Goal: Task Accomplishment & Management: Complete application form

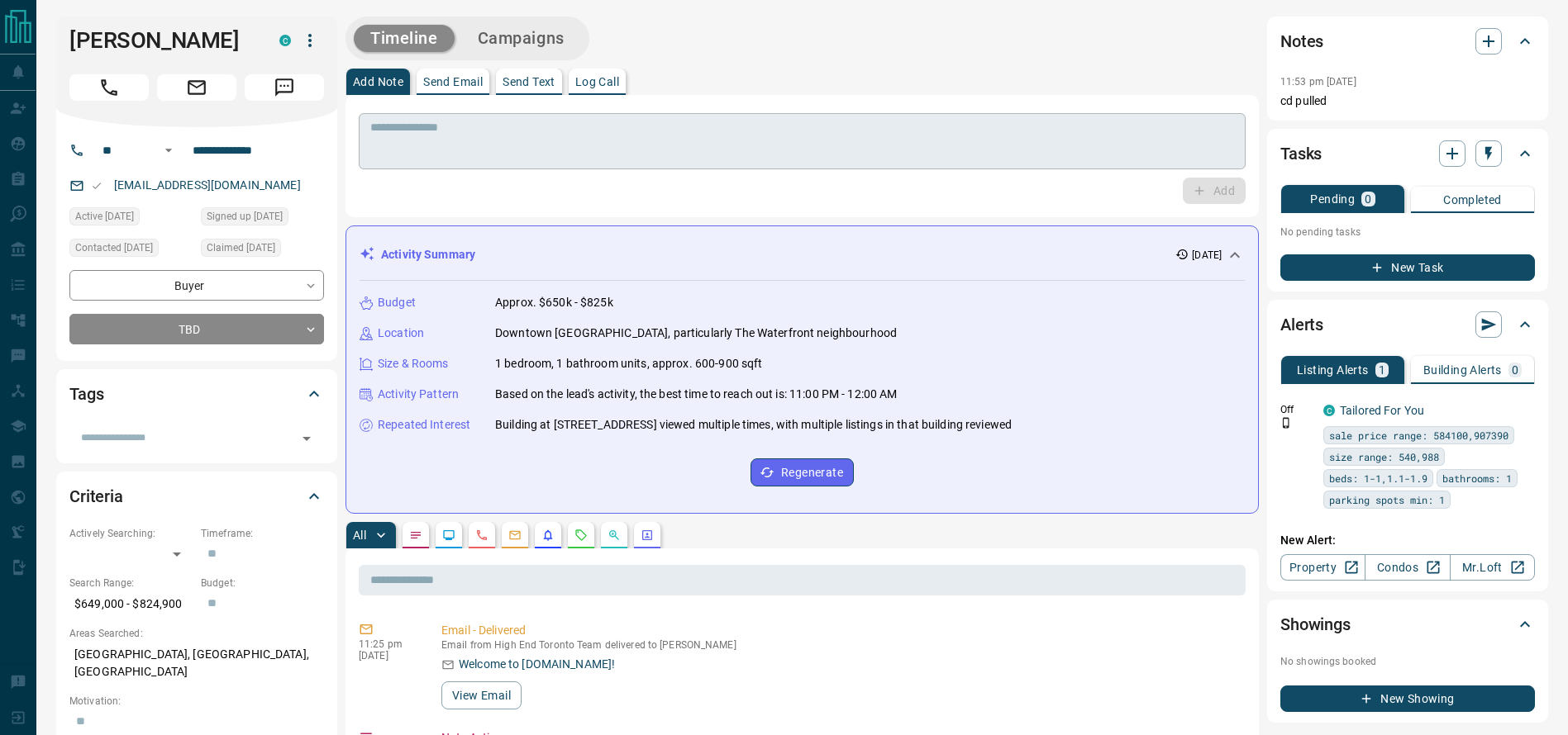
click at [856, 151] on textarea at bounding box center [802, 141] width 864 height 42
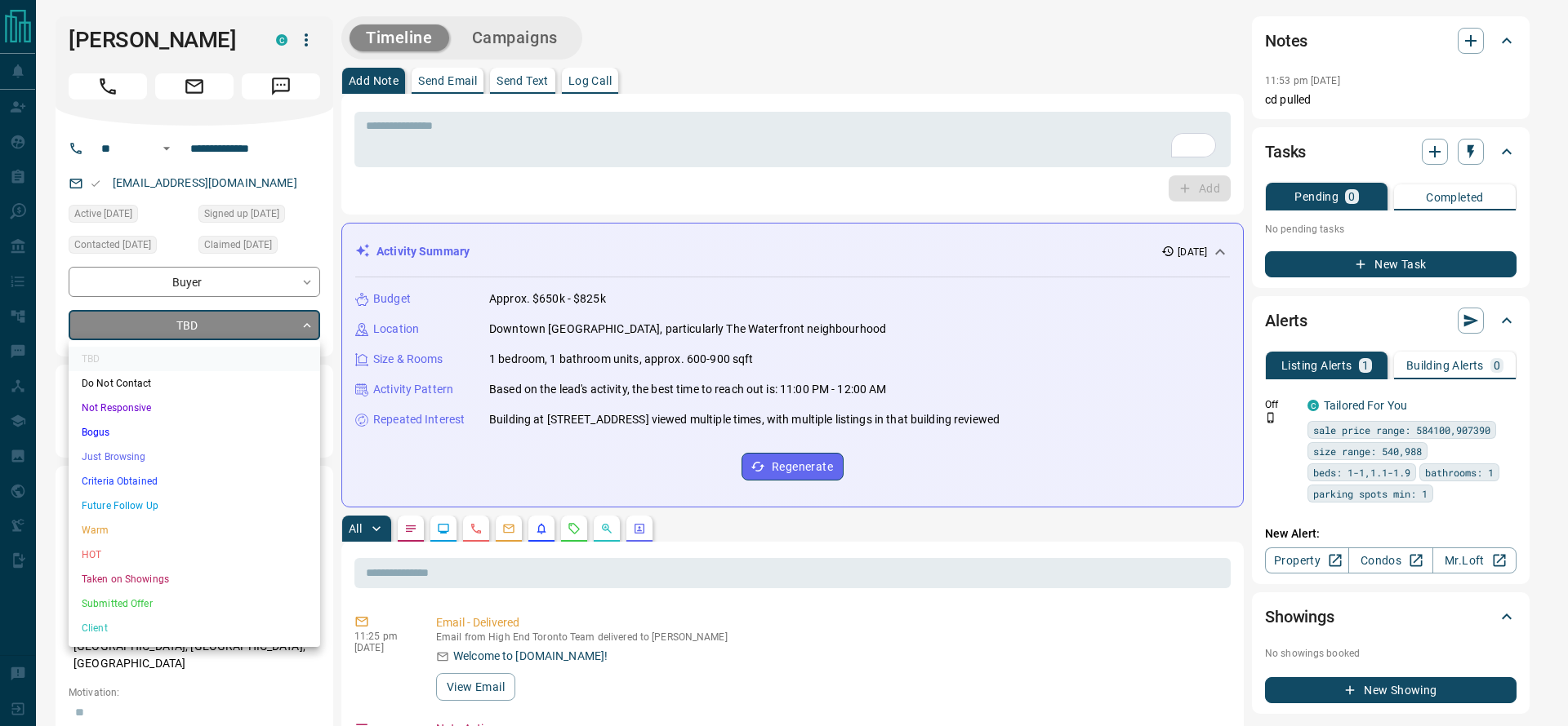
drag, startPoint x: 179, startPoint y: 495, endPoint x: 179, endPoint y: 483, distance: 12.0
click at [179, 483] on ul "TBD Do Not Contact Not Responsive Bogus Just Browsing Criteria Obtained Future …" at bounding box center [194, 494] width 252 height 307
click at [179, 483] on li "Criteria Obtained" at bounding box center [194, 482] width 252 height 25
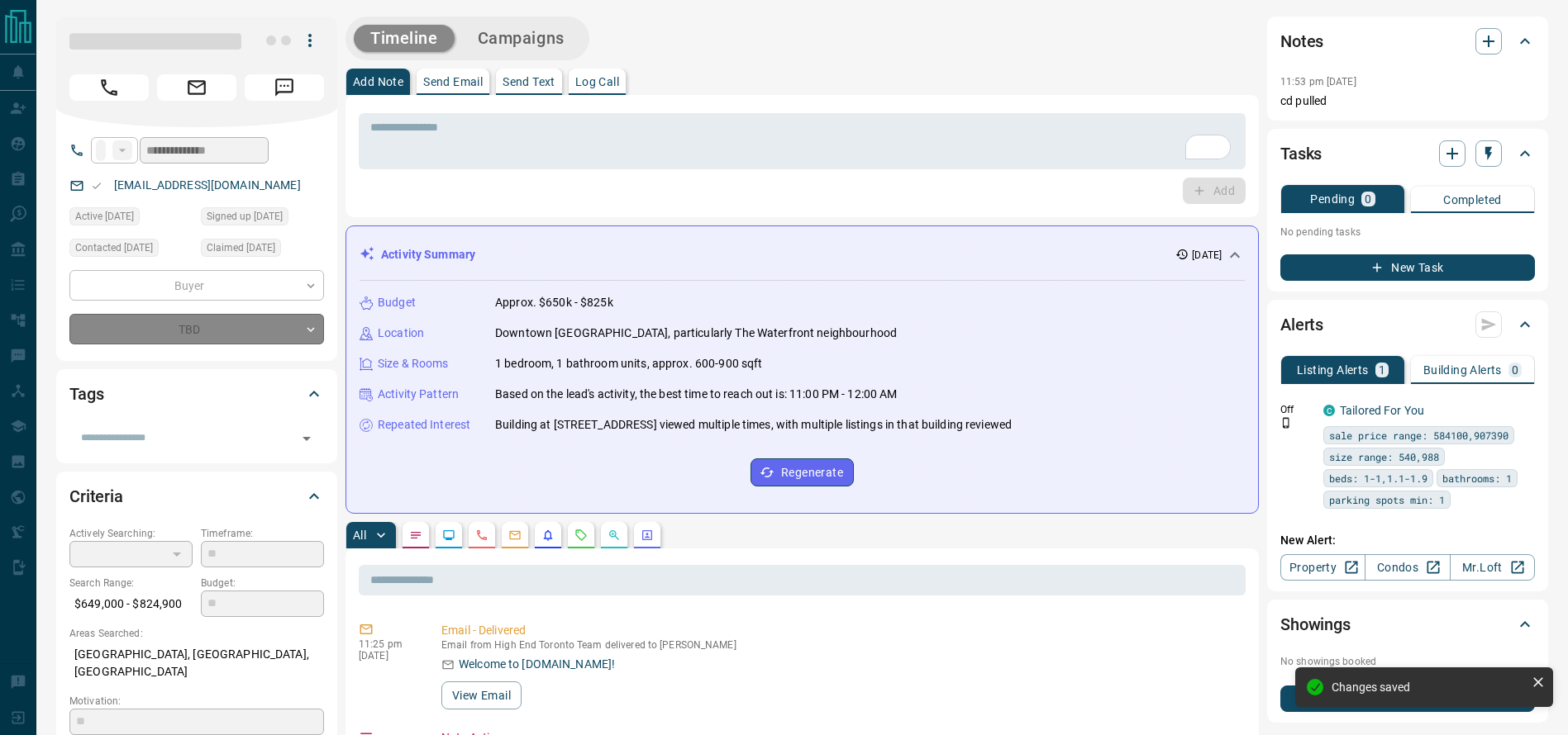
type input "*"
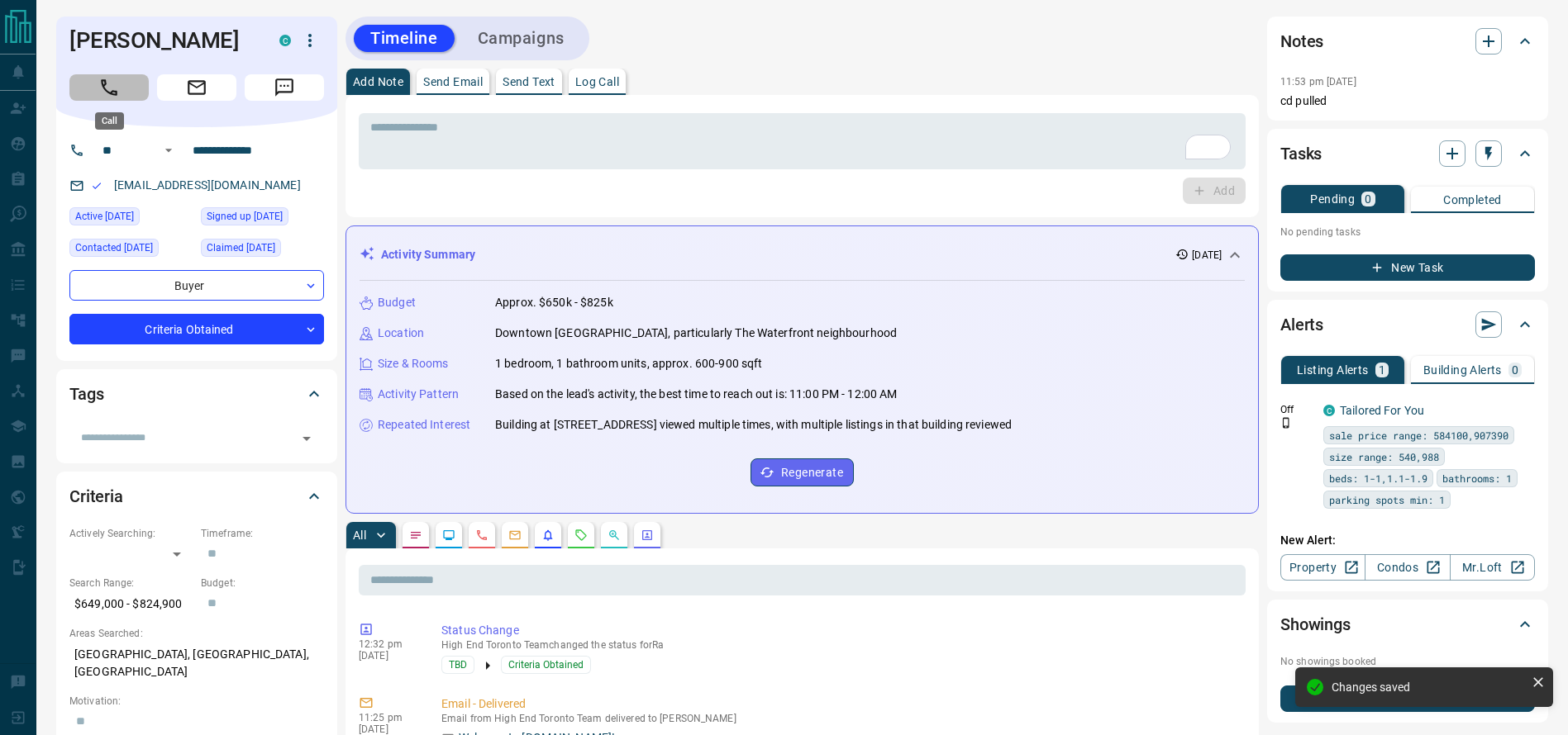
click at [106, 88] on icon "Call" at bounding box center [109, 88] width 22 height 22
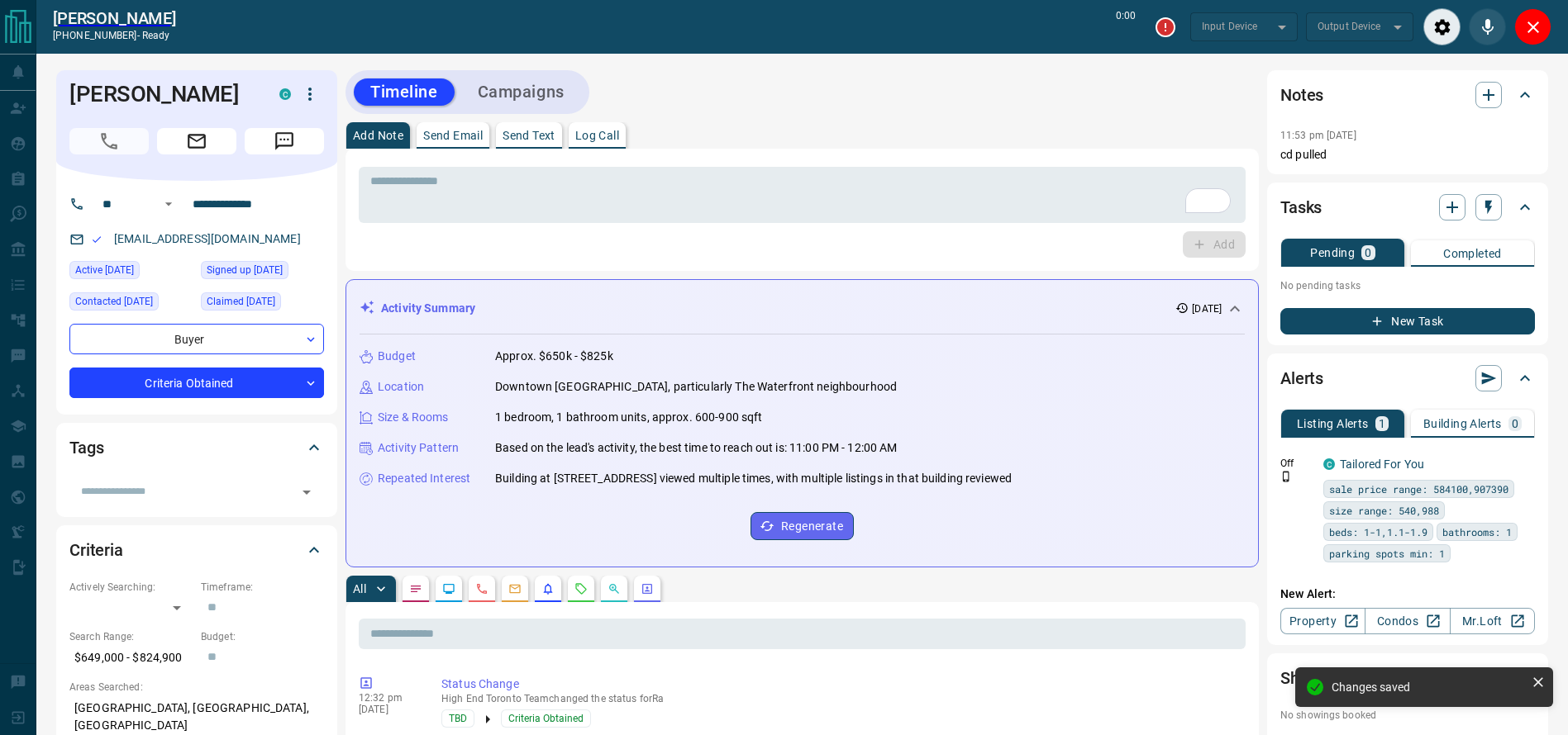
type input "*******"
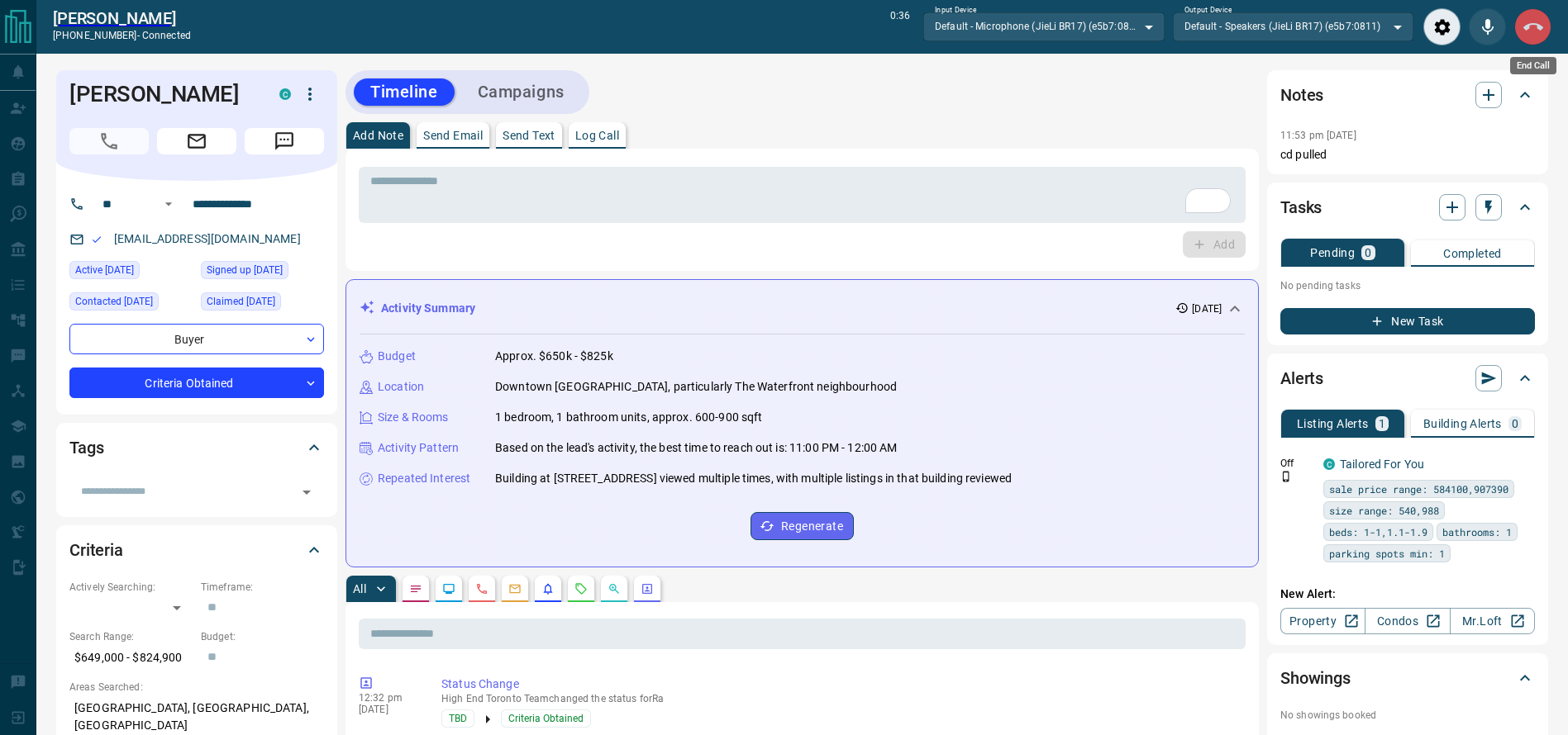
click at [1531, 22] on icon "End Call" at bounding box center [1534, 27] width 20 height 20
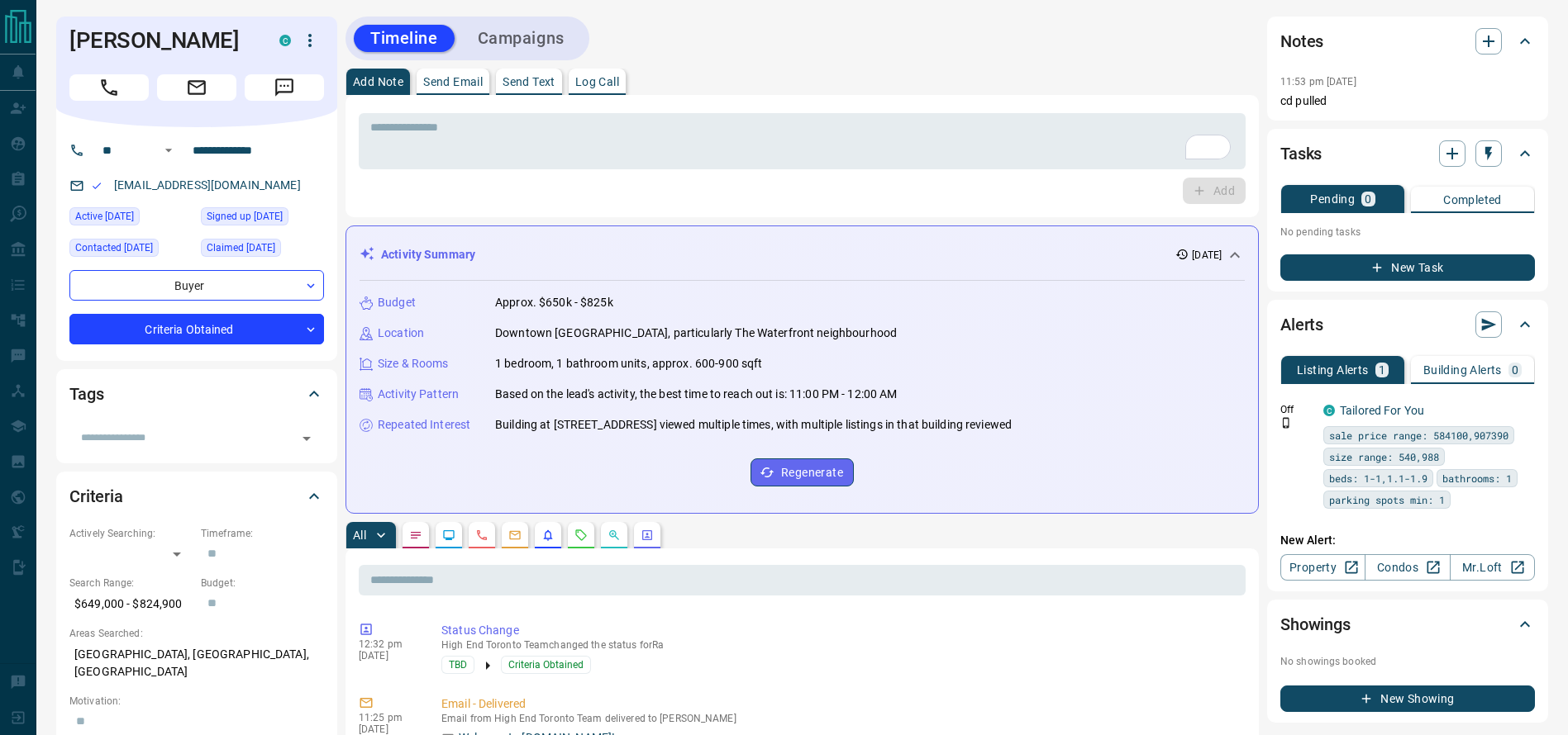
click at [832, 182] on div "Add" at bounding box center [802, 191] width 887 height 27
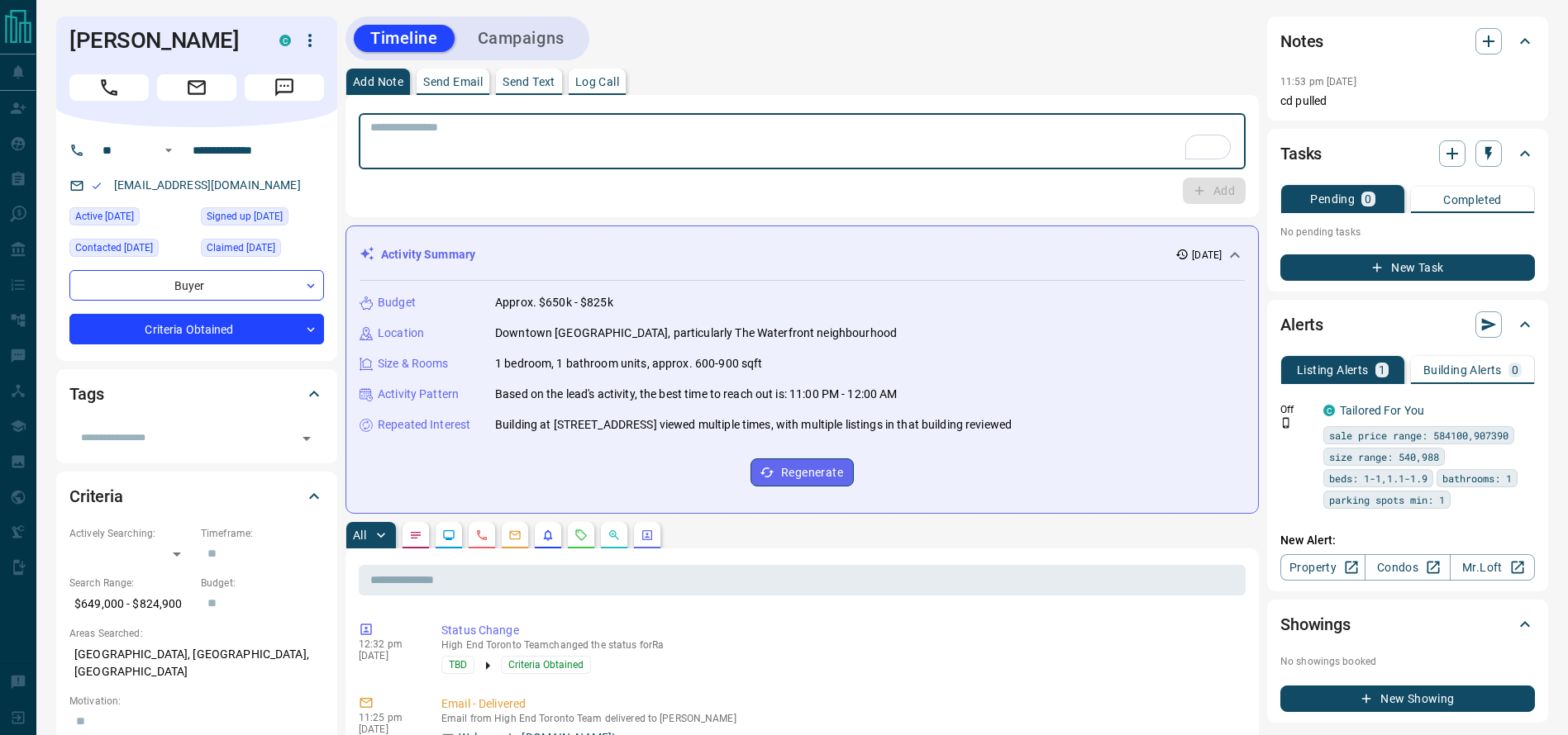
click at [828, 148] on textarea "To enrich screen reader interactions, please activate Accessibility in Grammarl…" at bounding box center [802, 141] width 864 height 42
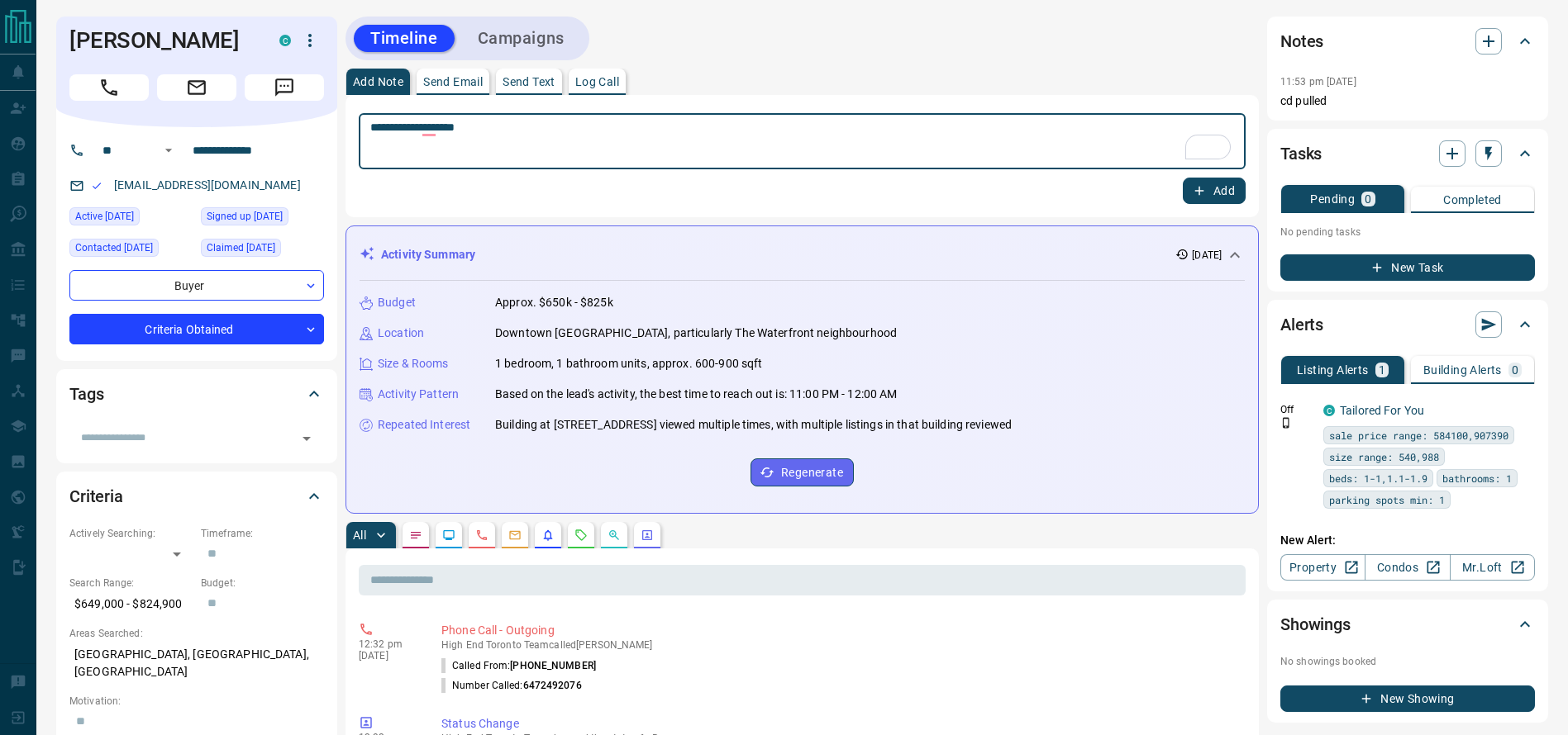
type textarea "**********"
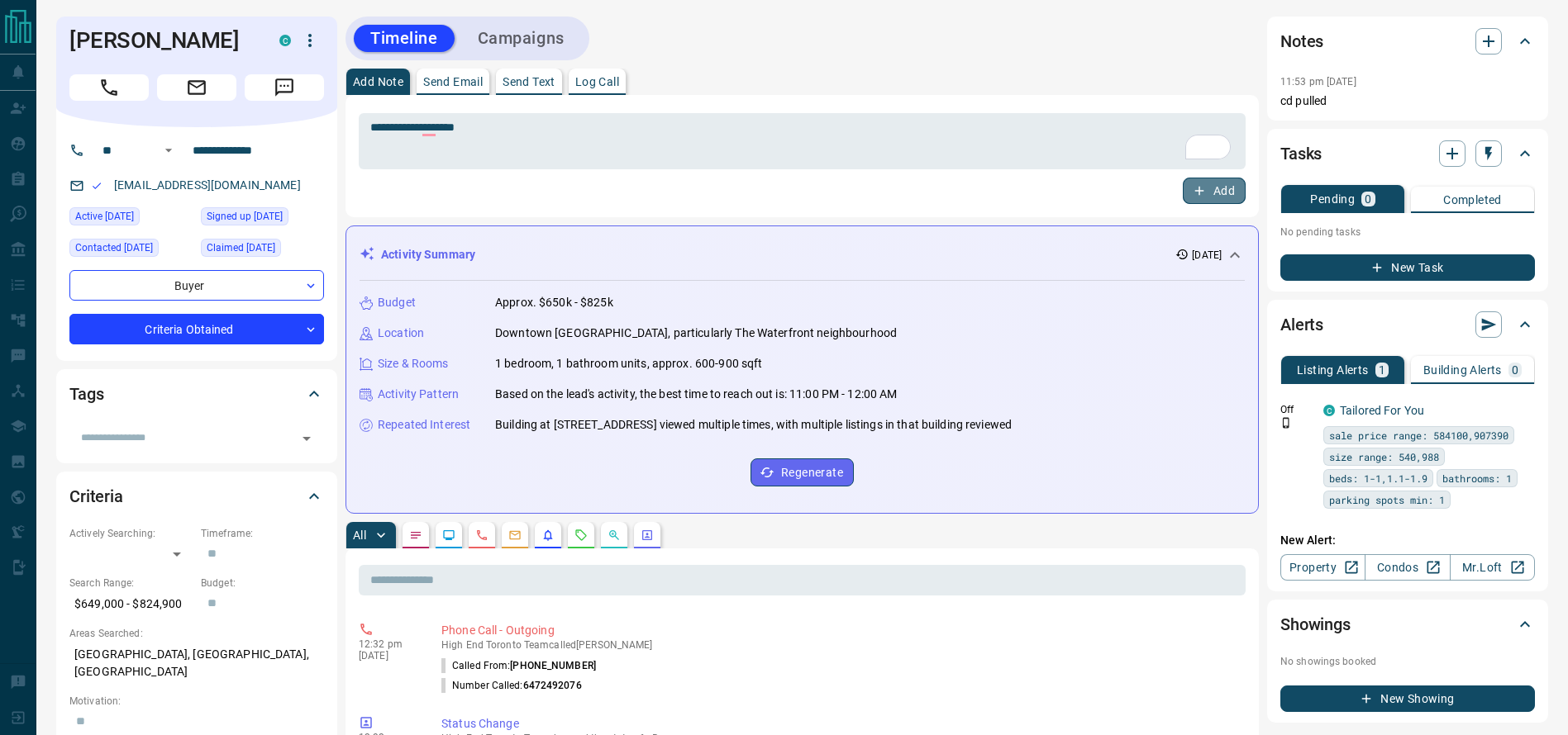
click at [1202, 184] on icon "button" at bounding box center [1199, 191] width 15 height 15
